Goal: Task Accomplishment & Management: Complete application form

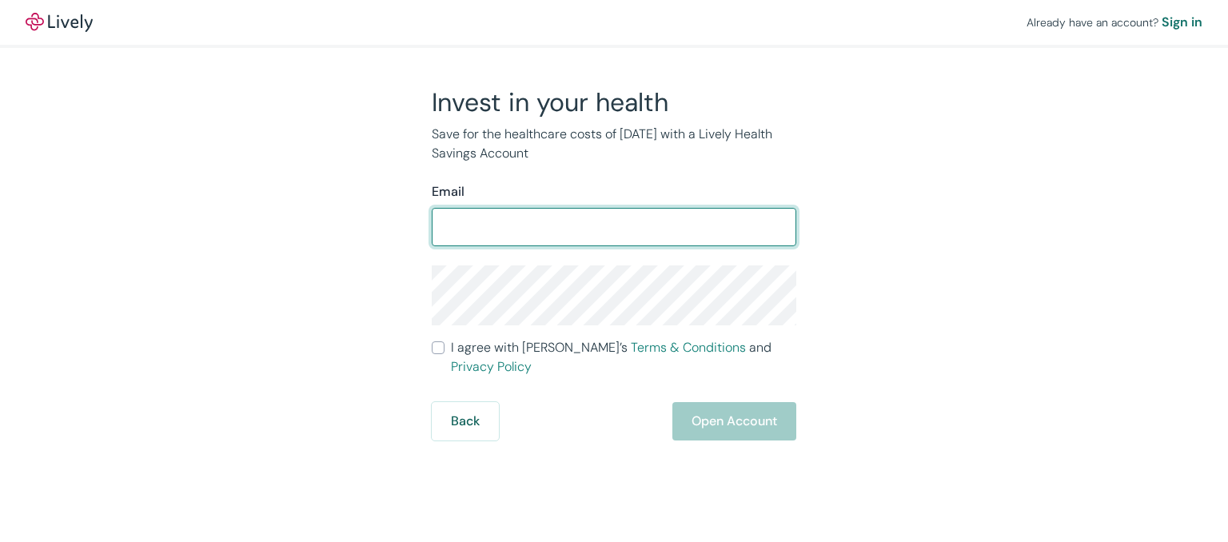
click at [599, 228] on input "Email" at bounding box center [614, 227] width 365 height 32
click at [630, 221] on input "Email" at bounding box center [614, 227] width 365 height 32
type input "[EMAIL_ADDRESS][DOMAIN_NAME]"
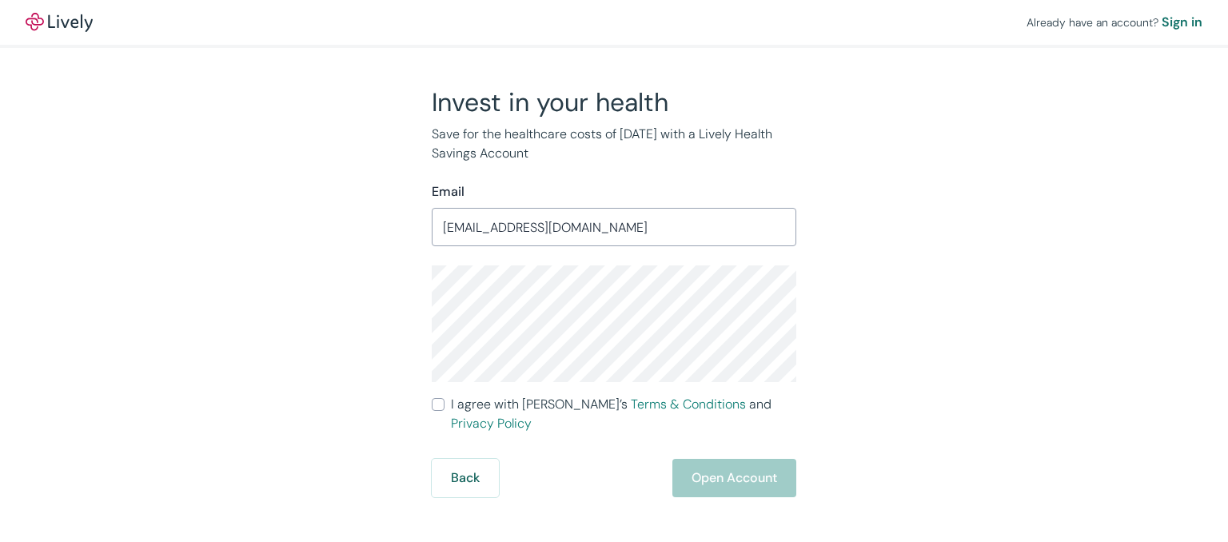
click at [438, 412] on label "I agree with Lively’s Terms & Conditions and Privacy Policy" at bounding box center [614, 414] width 365 height 38
click at [438, 411] on input "I agree with Lively’s Terms & Conditions and Privacy Policy" at bounding box center [438, 404] width 13 height 13
checkbox input "true"
click at [743, 471] on button "Open Account" at bounding box center [734, 478] width 124 height 38
